Goal: Information Seeking & Learning: Check status

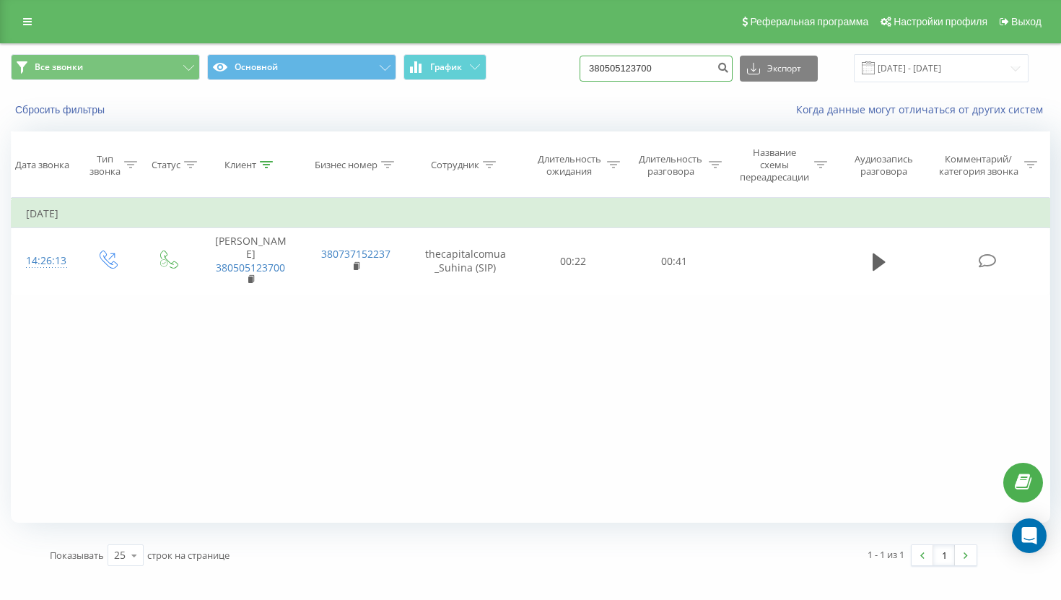
click at [659, 65] on input "380505123700" at bounding box center [656, 69] width 153 height 26
paste input "0672455444"
type input "0672455444"
click at [747, 67] on div "0672455444 Экспорт .csv .xls .xlsx 01.01.2025 - 07.09.2025" at bounding box center [804, 68] width 449 height 28
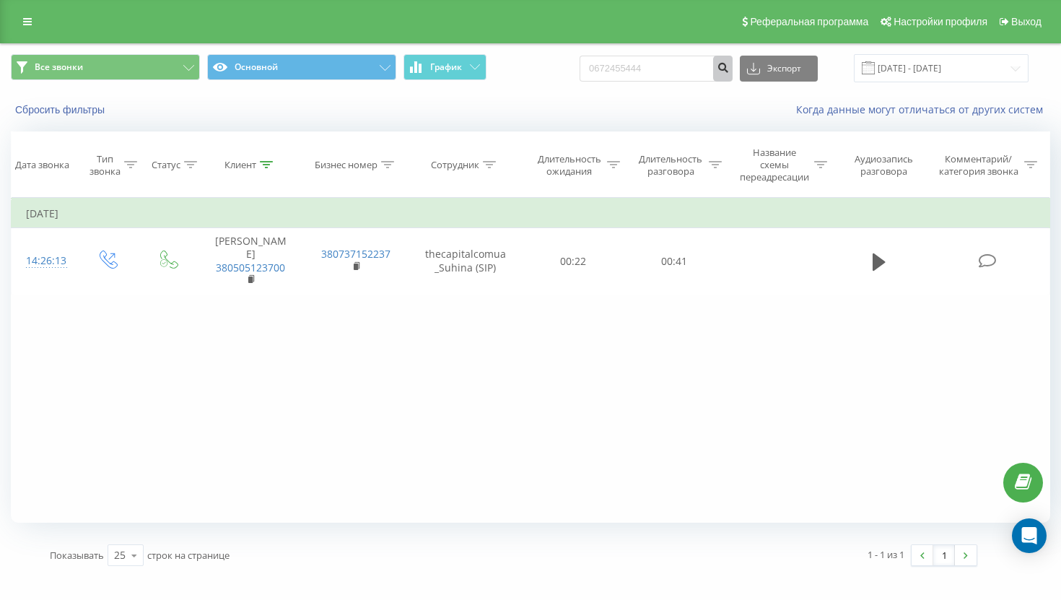
click at [729, 67] on icon "submit" at bounding box center [723, 65] width 12 height 9
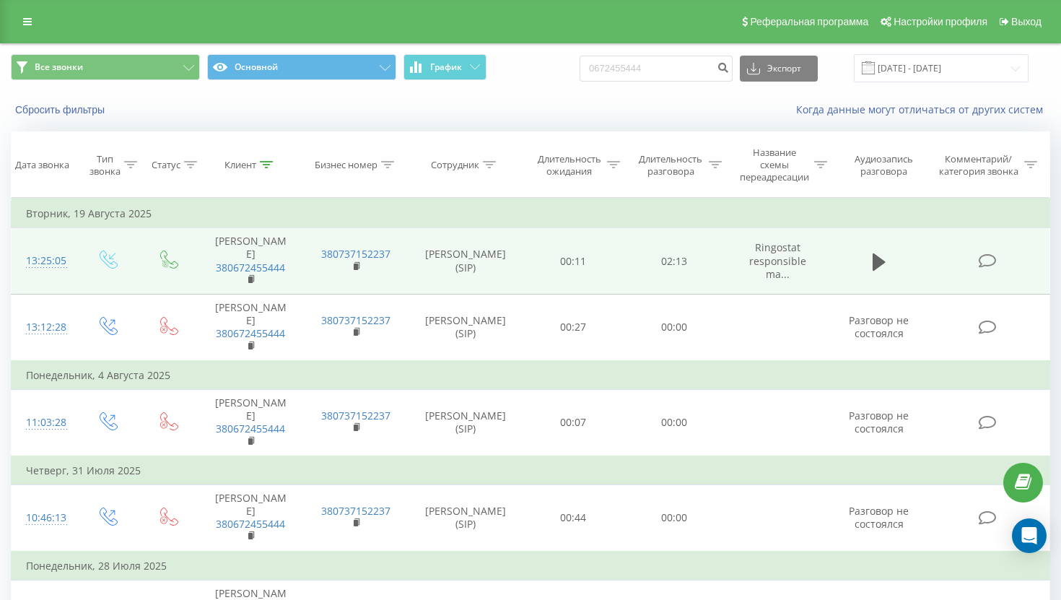
click at [53, 254] on div "13:25:05" at bounding box center [43, 261] width 35 height 28
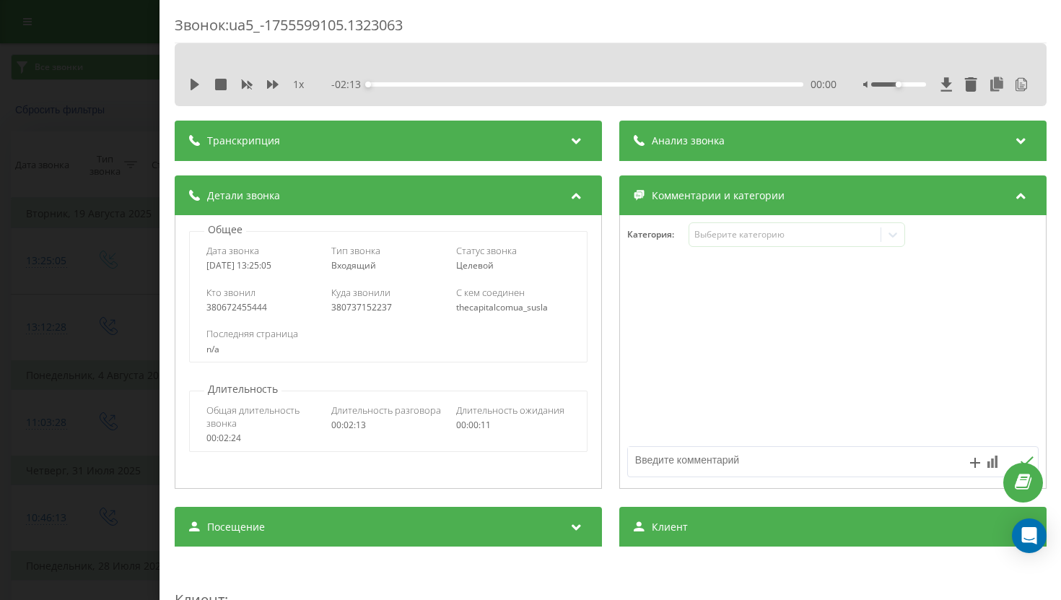
click at [123, 255] on div "Звонок : ua5_-1755599105.1323063 1 x - 02:13 00:00 00:00 Транскрипция 00:00 Нев…" at bounding box center [530, 300] width 1061 height 600
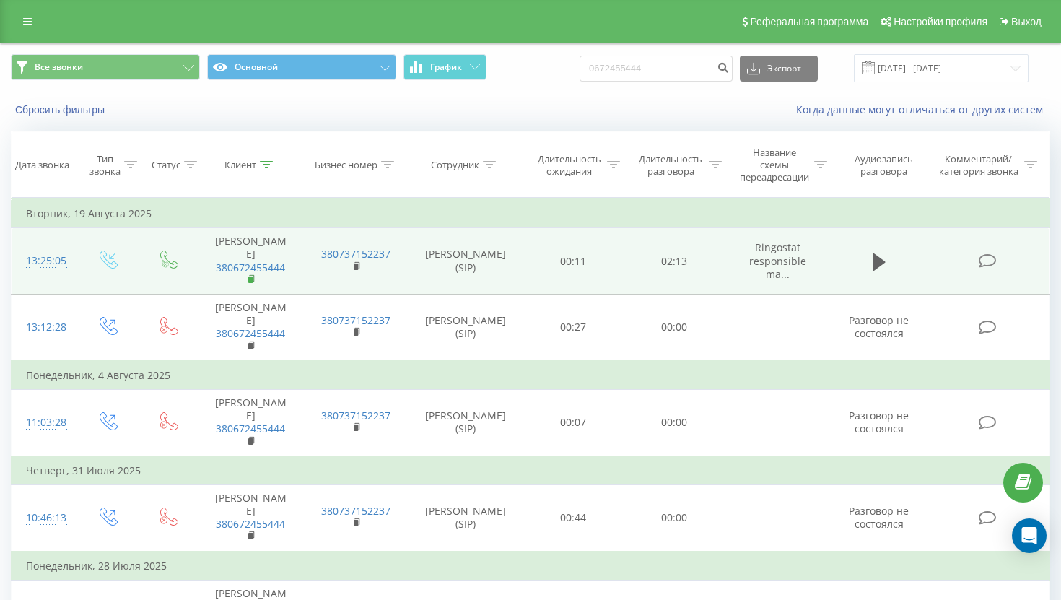
click at [251, 276] on rect at bounding box center [250, 279] width 4 height 6
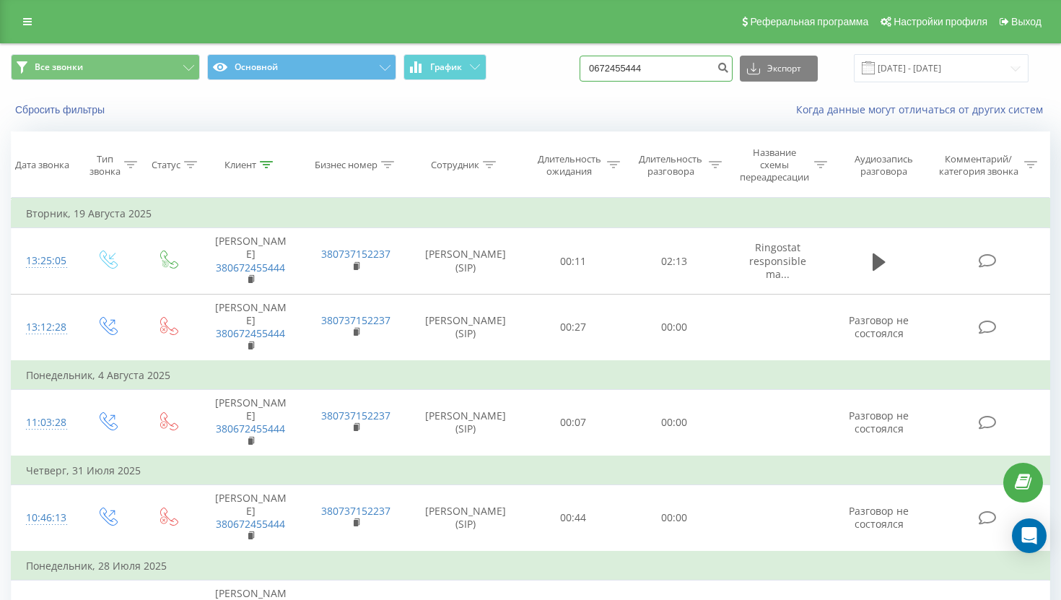
click at [657, 60] on input "0672455444" at bounding box center [656, 69] width 153 height 26
paste input "380679843253"
type input "380679843253"
